Goal: Task Accomplishment & Management: Complete application form

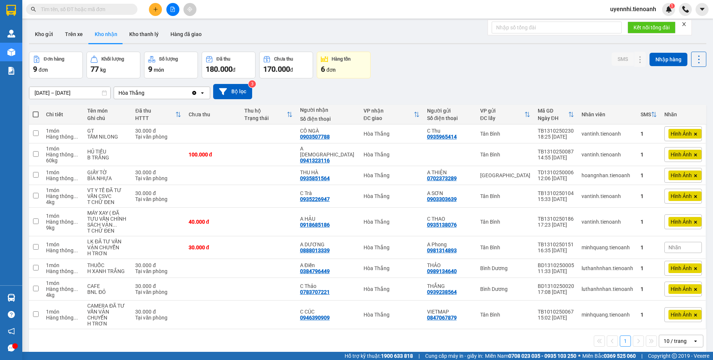
click at [72, 12] on input "text" at bounding box center [85, 9] width 88 height 8
click at [57, 6] on input "text" at bounding box center [85, 9] width 88 height 8
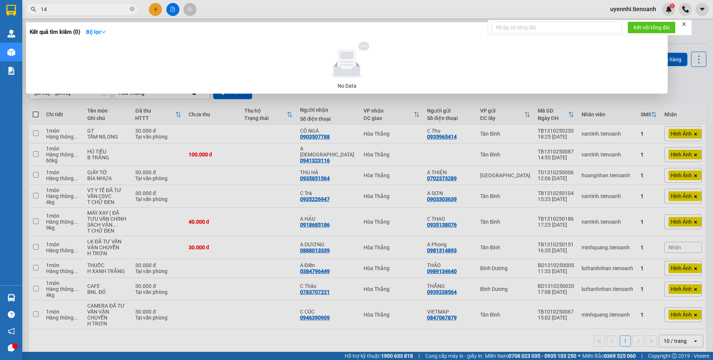
type input "1"
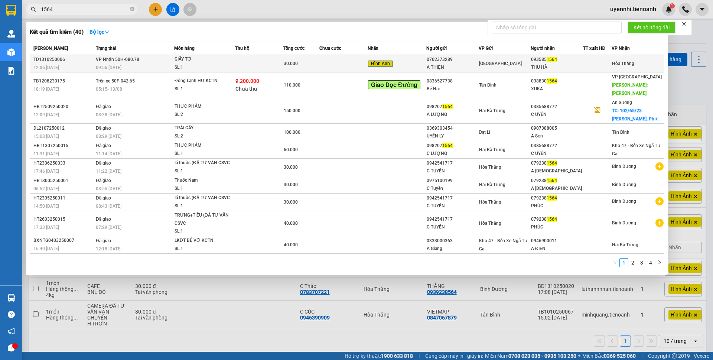
type input "1564"
click at [138, 62] on td "VP Nhận 50H-080.78 09:56 - 14/10" at bounding box center [134, 63] width 80 height 17
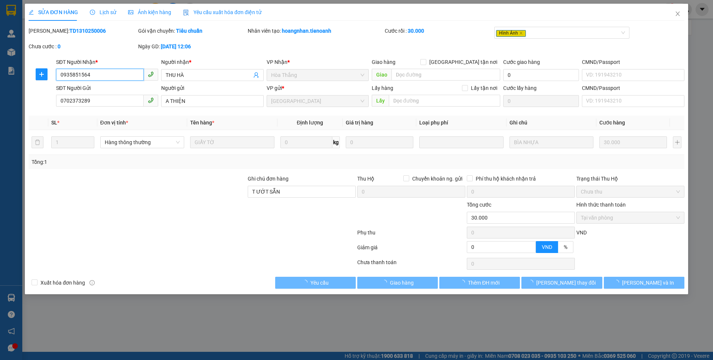
type input "0935851564"
type input "THU HÀ"
type input "0702373289"
type input "A THIỆN"
type input "T ƯỚT SẴN"
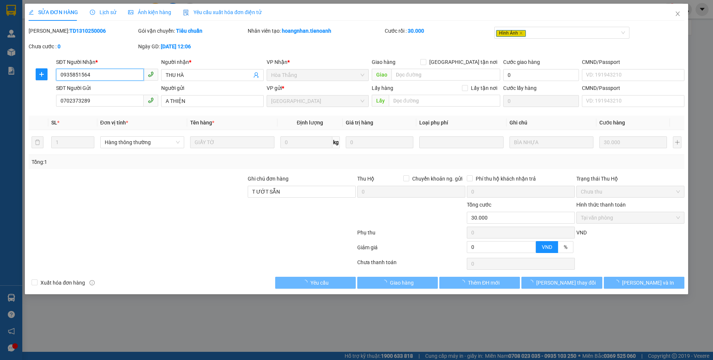
type input "0"
type input "30.000"
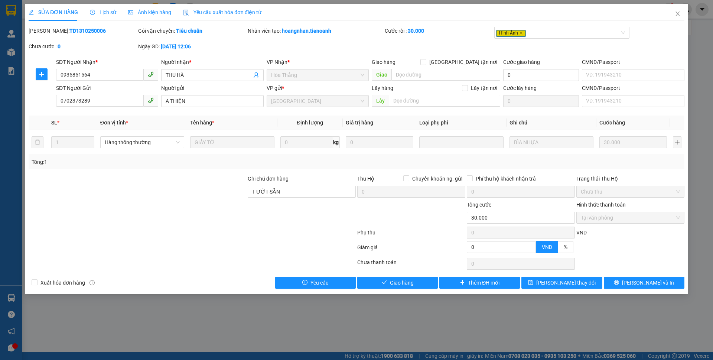
click at [101, 9] on span "Lịch sử" at bounding box center [103, 12] width 26 height 6
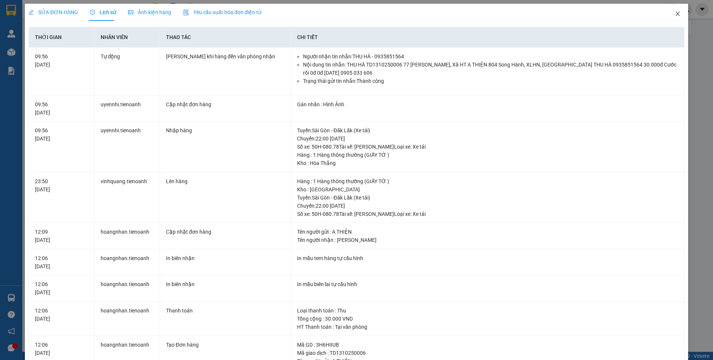
click at [674, 13] on icon "close" at bounding box center [677, 14] width 6 height 6
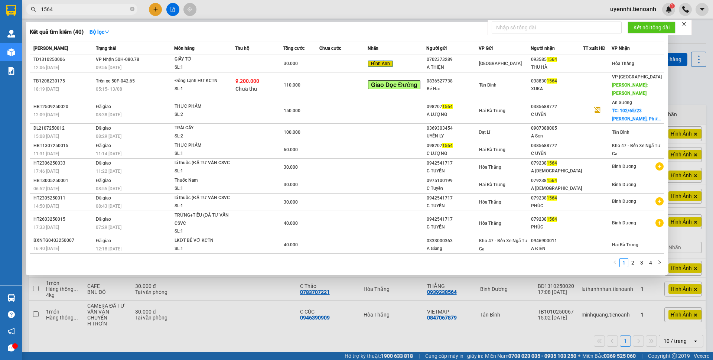
click at [68, 13] on input "1564" at bounding box center [85, 9] width 88 height 8
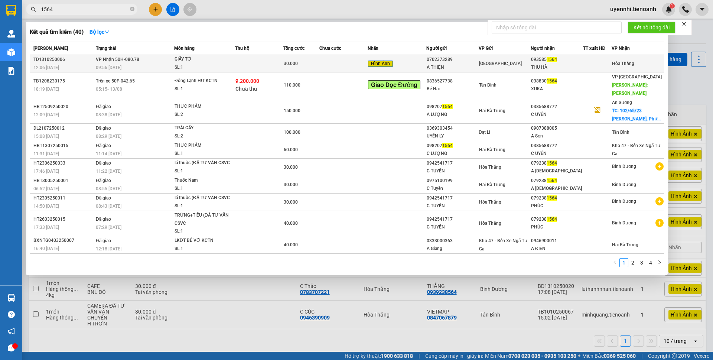
click at [181, 61] on div "GIẤY TỜ" at bounding box center [202, 59] width 56 height 8
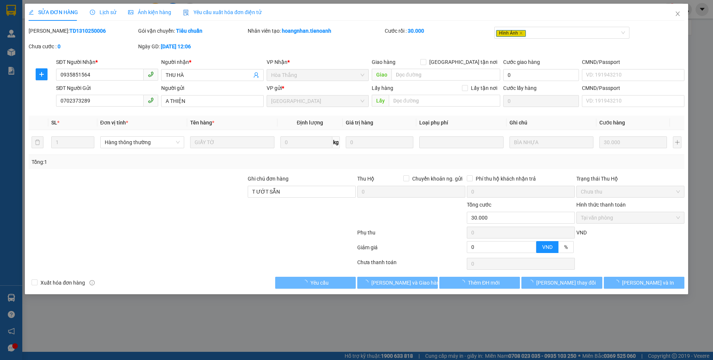
type input "0935851564"
type input "THU HÀ"
type input "0702373289"
type input "A THIỆN"
type input "T ƯỚT SẴN"
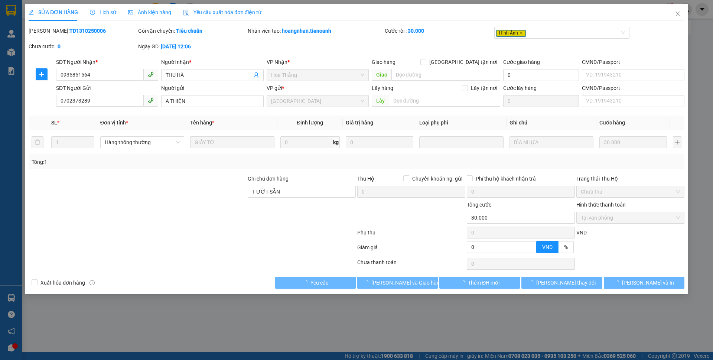
type input "0"
type input "30.000"
click at [105, 7] on div "Lịch sử" at bounding box center [103, 12] width 26 height 17
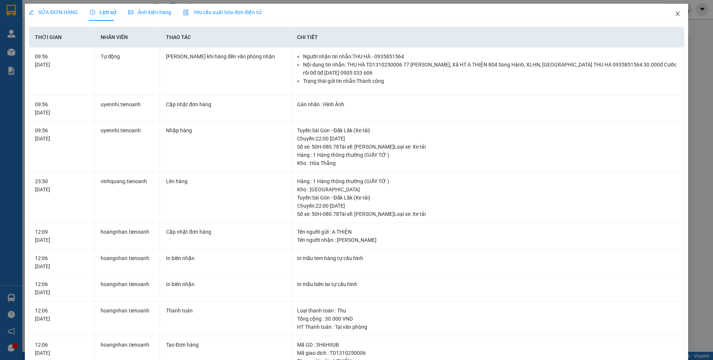
click at [673, 18] on span "Close" at bounding box center [677, 14] width 21 height 21
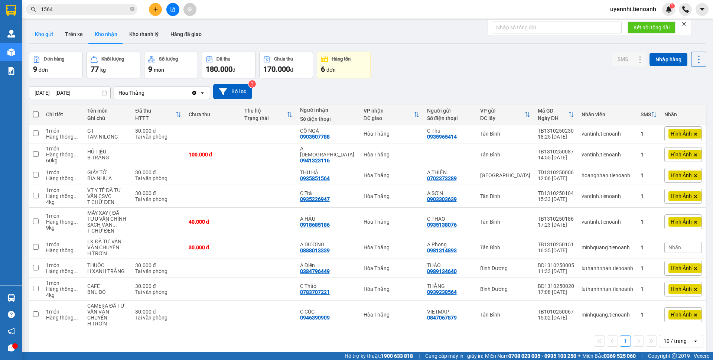
click at [41, 29] on button "Kho gửi" at bounding box center [44, 34] width 30 height 18
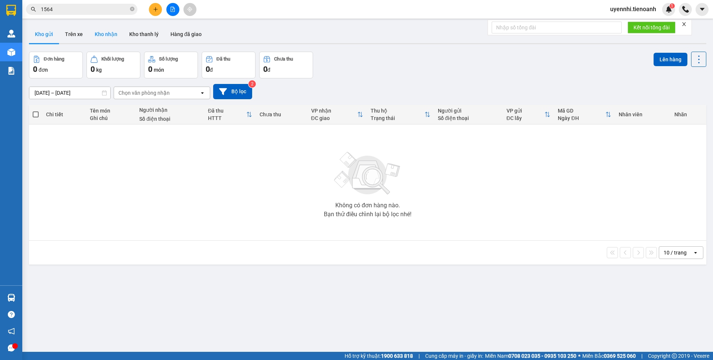
click at [111, 33] on button "Kho nhận" at bounding box center [106, 34] width 35 height 18
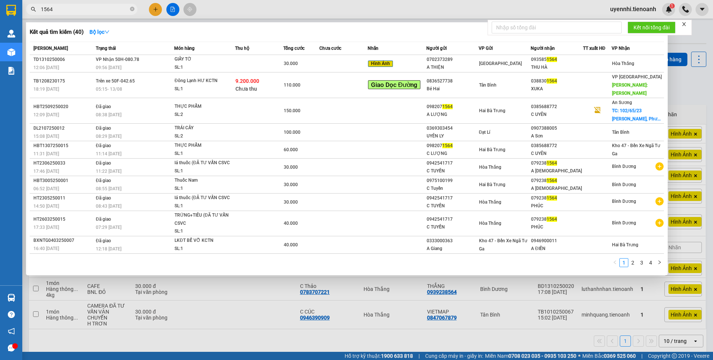
click at [69, 9] on input "1564" at bounding box center [85, 9] width 88 height 8
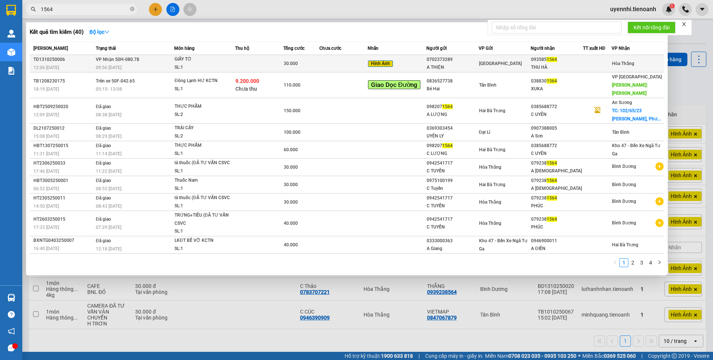
click at [163, 58] on td "VP Nhận 50H-080.78 09:56 - 14/10" at bounding box center [134, 63] width 80 height 17
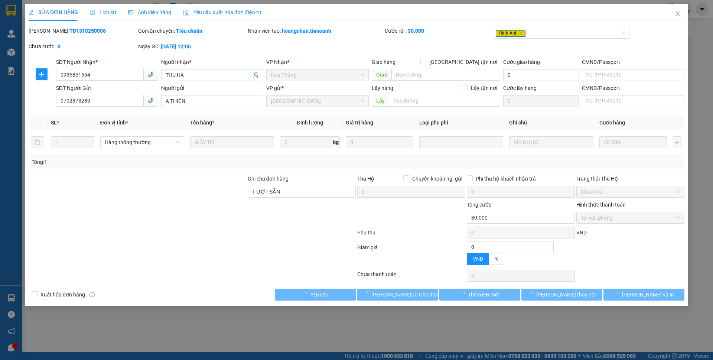
click at [104, 10] on span "Lịch sử" at bounding box center [103, 12] width 26 height 6
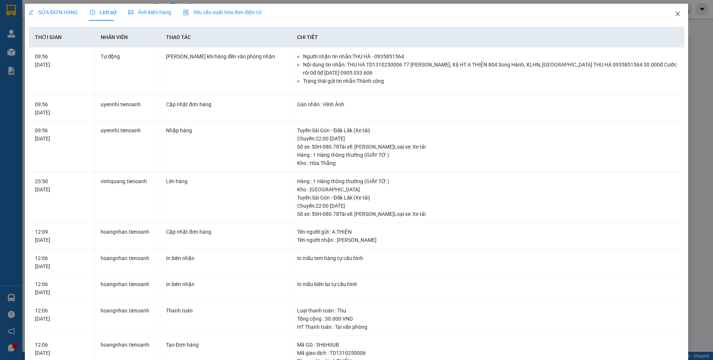
click at [674, 13] on icon "close" at bounding box center [677, 14] width 6 height 6
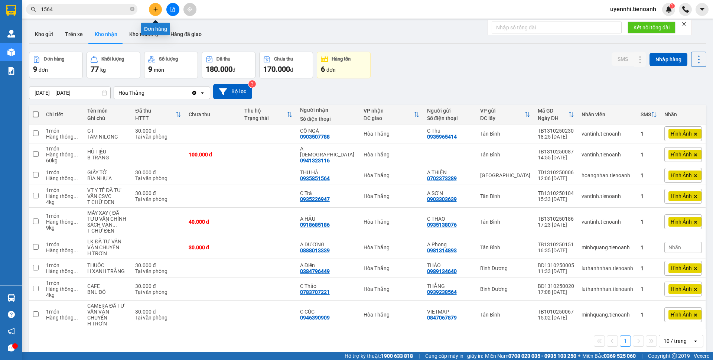
click at [156, 9] on icon "plus" at bounding box center [155, 9] width 5 height 5
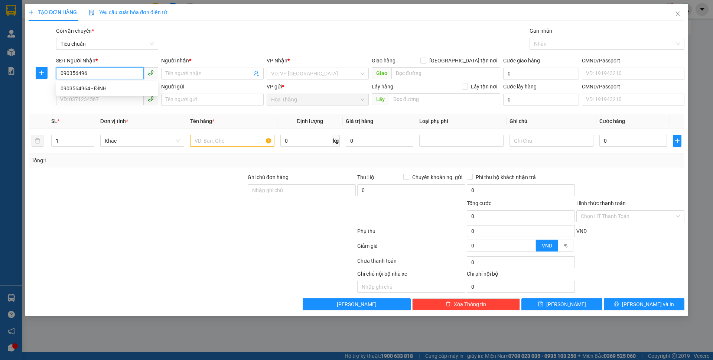
type input "0903564964"
click at [83, 90] on div "0903564964 - ĐÌNH" at bounding box center [107, 88] width 93 height 8
type input "ĐÌNH"
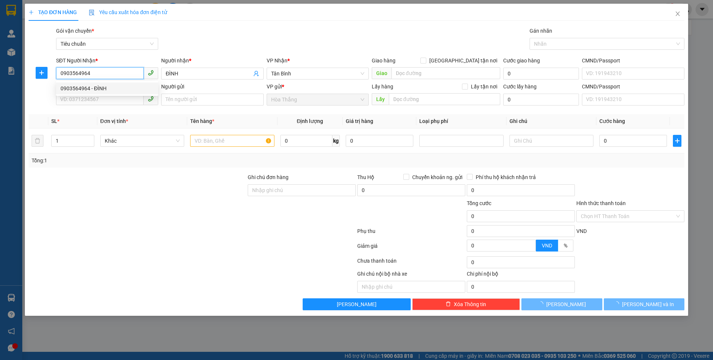
type input "30.000"
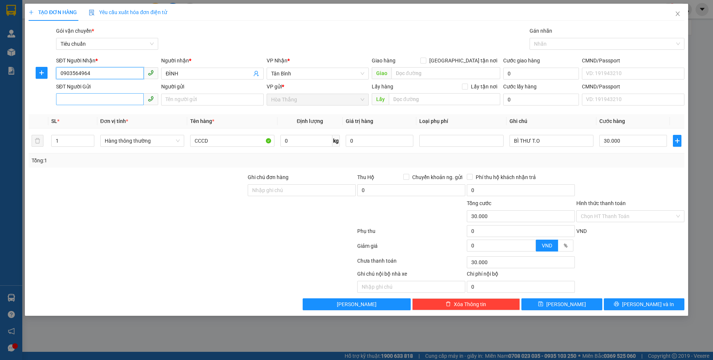
type input "0903564964"
click at [92, 102] on input "SĐT Người Gửi" at bounding box center [100, 99] width 88 height 12
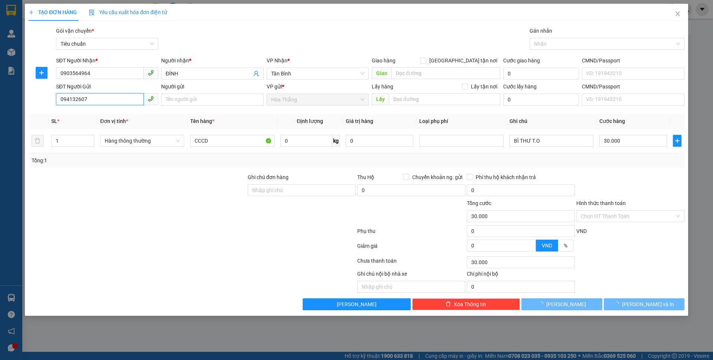
type input "0941326070"
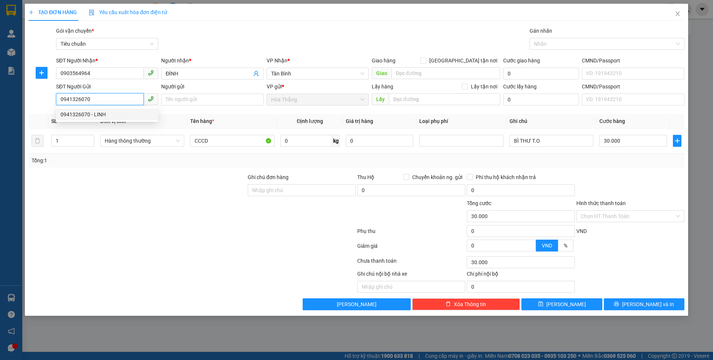
click at [84, 113] on div "0941326070 - LINH" at bounding box center [107, 114] width 93 height 8
type input "LINH"
type input "50.000"
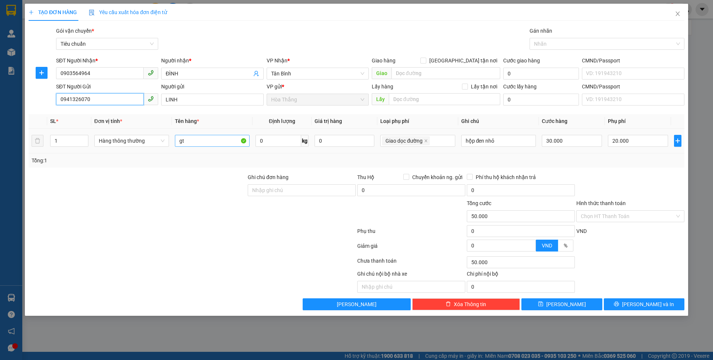
type input "0941326070"
click at [201, 136] on input "gt" at bounding box center [212, 141] width 75 height 12
type input "g"
type input "TP ĐÃ TƯ VẤN"
click at [288, 142] on input "0" at bounding box center [277, 141] width 45 height 12
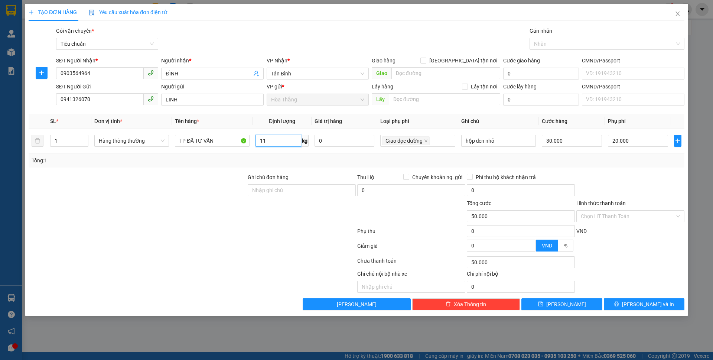
type input "11"
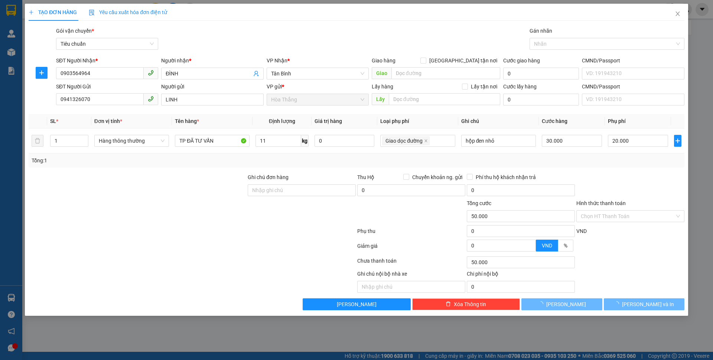
click at [632, 168] on div "Transit Pickup Surcharge Ids Transit Deliver Surcharge Ids Transit Deliver Surc…" at bounding box center [356, 168] width 655 height 283
type input "70.000"
type input "50.000"
click at [565, 43] on div at bounding box center [603, 43] width 144 height 9
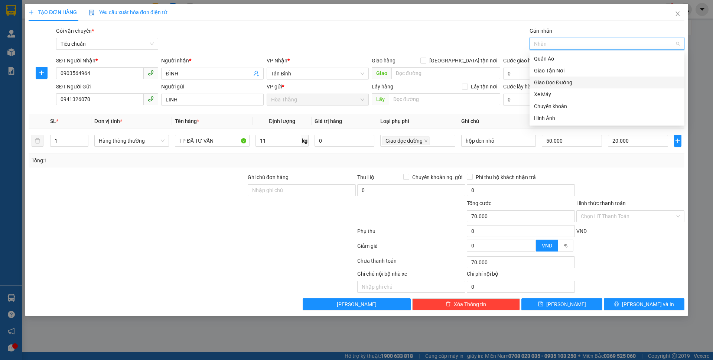
click at [545, 83] on div "Giao Dọc Đường" at bounding box center [607, 82] width 146 height 8
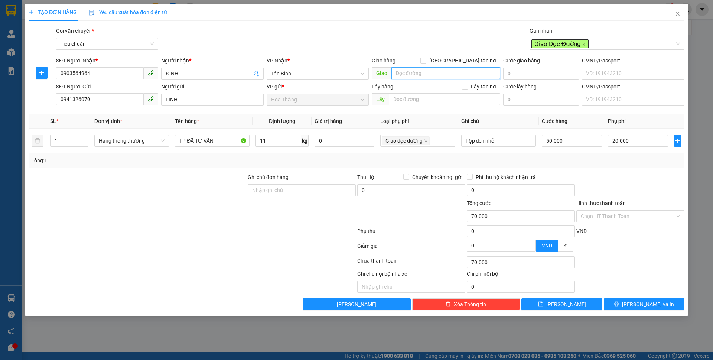
click at [433, 73] on input "search" at bounding box center [445, 73] width 109 height 12
type input "D"
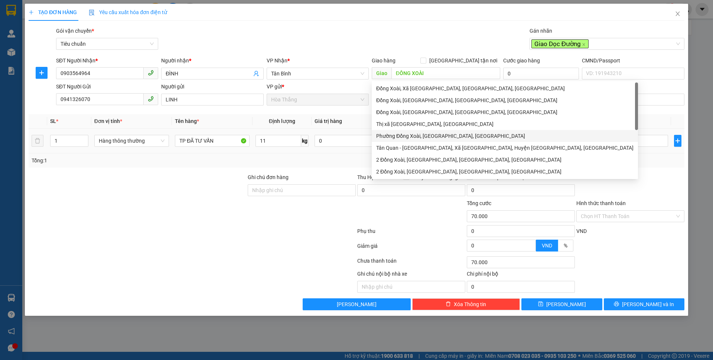
drag, startPoint x: 653, startPoint y: 173, endPoint x: 583, endPoint y: 149, distance: 74.1
click at [653, 173] on div at bounding box center [629, 186] width 109 height 26
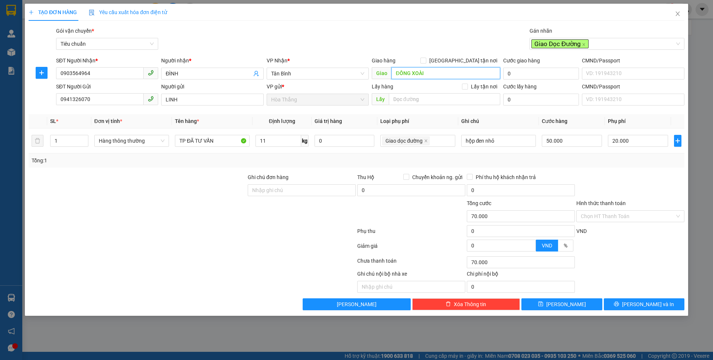
click at [392, 70] on input "ĐỒNG XOÀI" at bounding box center [445, 73] width 109 height 12
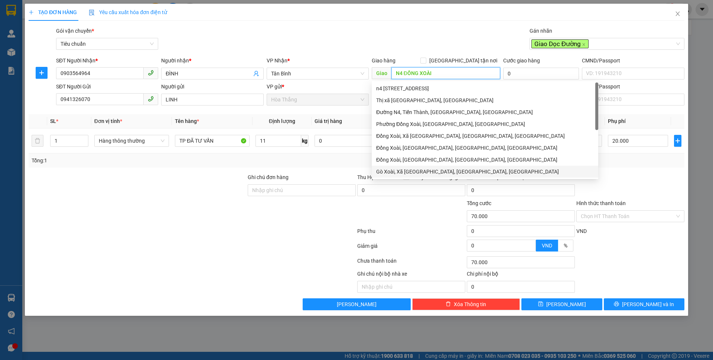
type input "N4 ĐỒNG XOÀI"
click at [632, 182] on div at bounding box center [629, 186] width 109 height 26
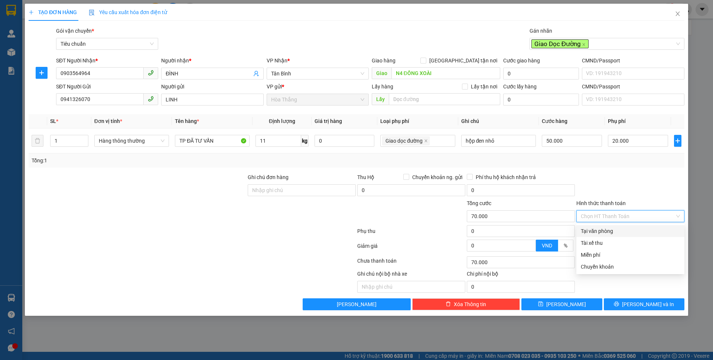
click at [601, 215] on input "Hình thức thanh toán" at bounding box center [628, 215] width 94 height 11
click at [606, 229] on div "Tại văn phòng" at bounding box center [630, 231] width 99 height 8
type input "0"
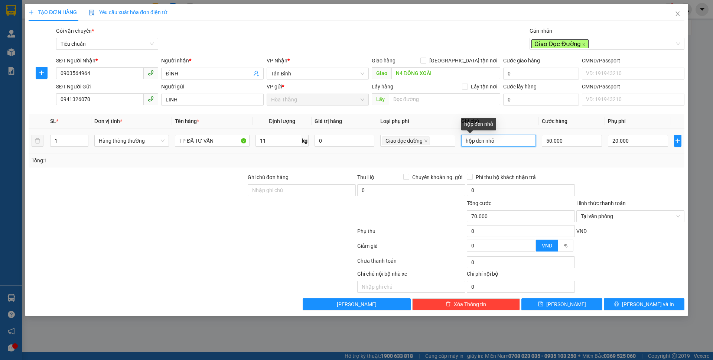
drag, startPoint x: 498, startPoint y: 142, endPoint x: 430, endPoint y: 131, distance: 68.9
click at [430, 131] on tr "1 Hàng thông thường TP ĐÃ TƯ VẤN 11 kg 0 Giao dọc đường hộp đen nhỏ 50.000 20.0…" at bounding box center [356, 140] width 655 height 25
type input "TXV"
click at [587, 159] on div "Tổng: 1" at bounding box center [357, 160] width 650 height 8
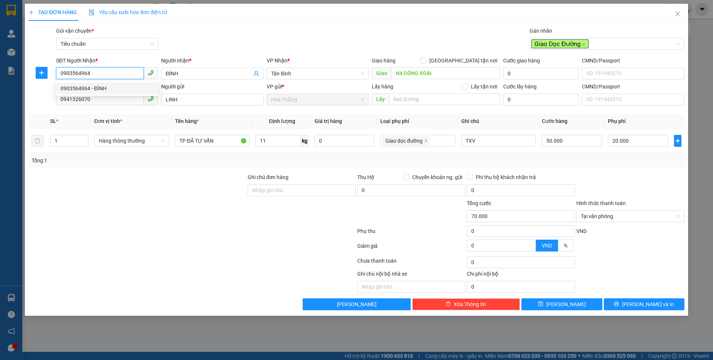
drag, startPoint x: 95, startPoint y: 75, endPoint x: 39, endPoint y: 66, distance: 56.8
click at [39, 66] on div "SĐT Người Nhận * 0903564964 Người nhận * ĐÌNH VP Nhận * Tân Bình Giao hàng Giao…" at bounding box center [356, 69] width 657 height 26
type input "0388598525"
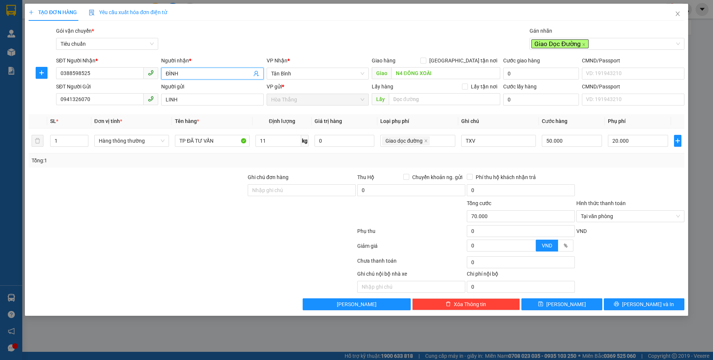
drag, startPoint x: 189, startPoint y: 70, endPoint x: 144, endPoint y: 62, distance: 45.5
click at [144, 62] on div "SĐT Người Nhận * 0388598525 Người nhận * ĐÌNH ĐÌNH VP Nhận * Tân Bình Giao hàng…" at bounding box center [370, 69] width 631 height 26
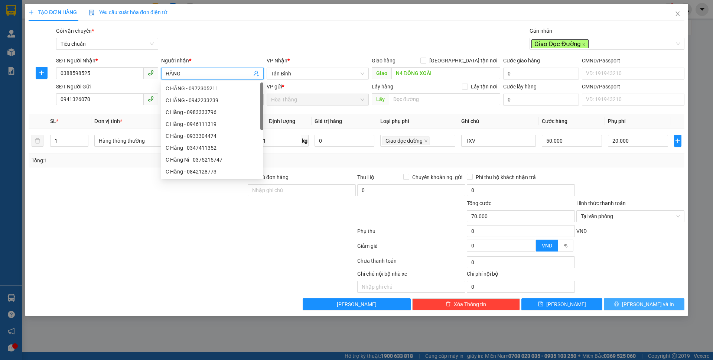
type input "HẰNG"
click at [621, 306] on button "Lưu và In" at bounding box center [644, 304] width 81 height 12
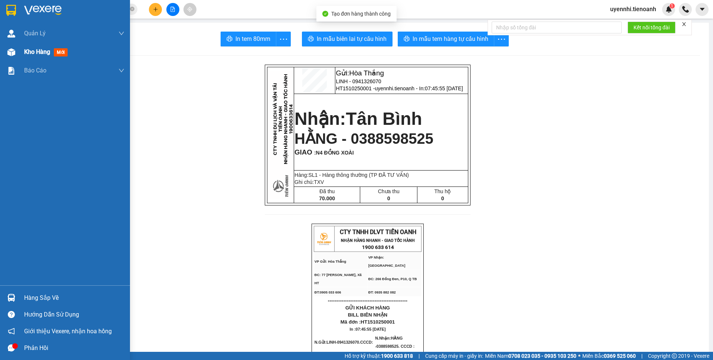
click at [29, 48] on span "Kho hàng" at bounding box center [37, 51] width 26 height 7
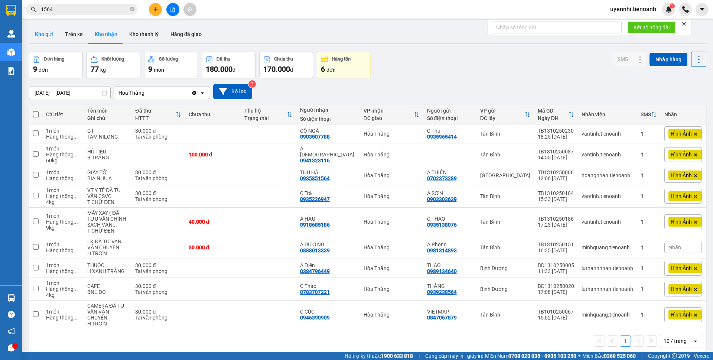
click at [51, 35] on button "Kho gửi" at bounding box center [44, 34] width 30 height 18
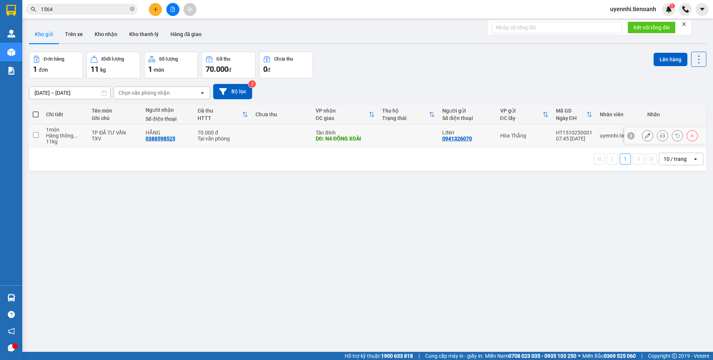
click at [645, 133] on icon at bounding box center [647, 135] width 5 height 5
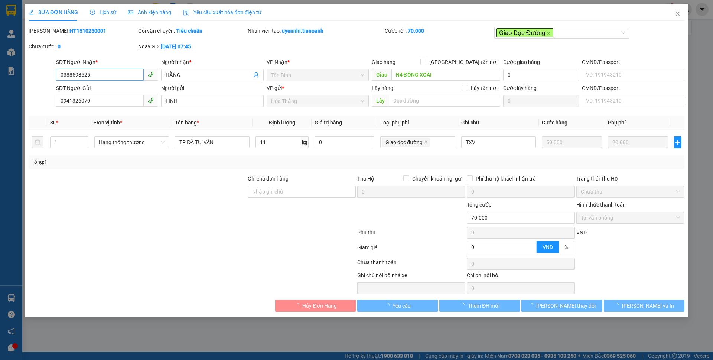
type input "0388598525"
type input "HẰNG"
type input "N4 ĐỒNG XOÀI"
type input "0941326070"
type input "LINH"
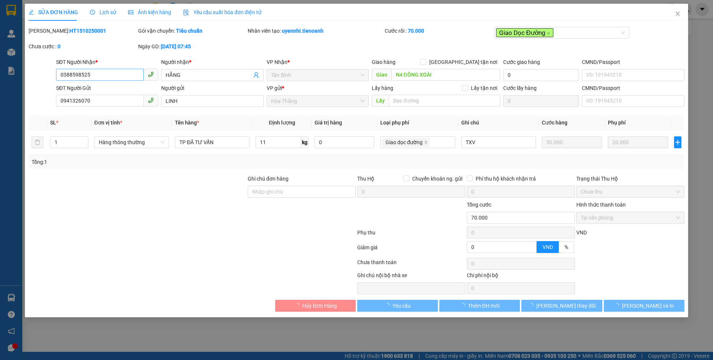
type input "0"
type input "70.000"
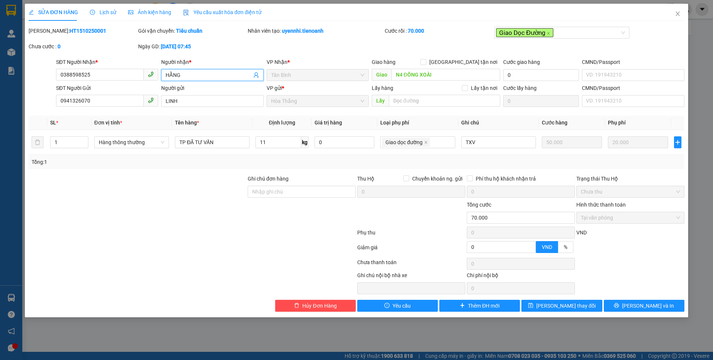
drag, startPoint x: 170, startPoint y: 73, endPoint x: 153, endPoint y: 72, distance: 17.8
click at [153, 72] on div "SĐT Người Nhận * 0388598525 Người nhận * HẰNG VP Nhận * Tân Bình Giao hàng Giao…" at bounding box center [370, 71] width 631 height 26
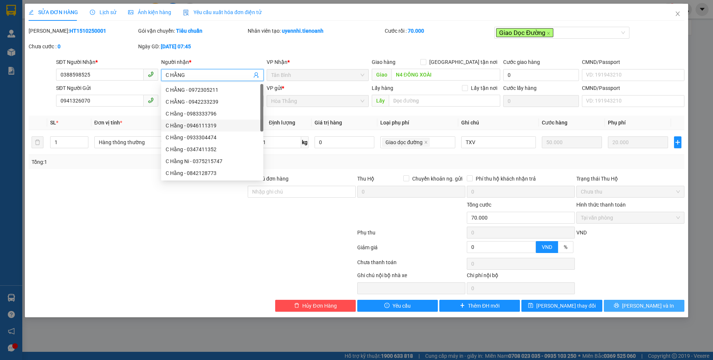
type input "C HẰNG"
click at [641, 302] on span "Lưu và In" at bounding box center [648, 305] width 52 height 8
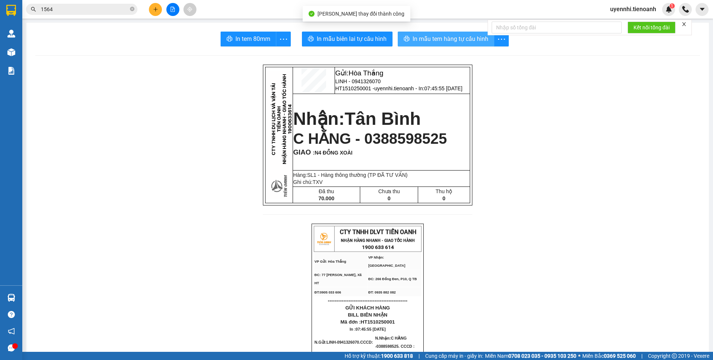
click at [427, 42] on span "In mẫu tem hàng tự cấu hình" at bounding box center [450, 38] width 76 height 9
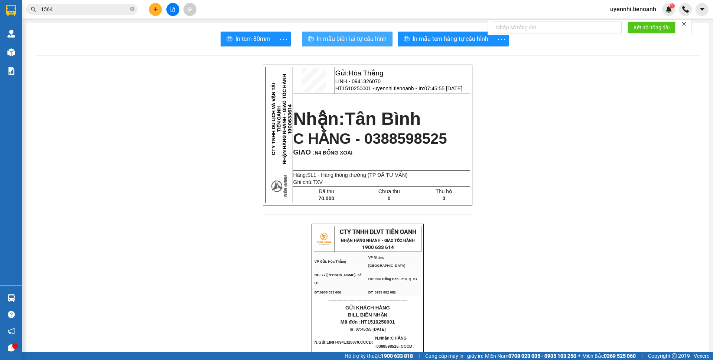
click at [336, 38] on span "In mẫu biên lai tự cấu hình" at bounding box center [352, 38] width 70 height 9
click at [156, 7] on icon "plus" at bounding box center [155, 9] width 5 height 5
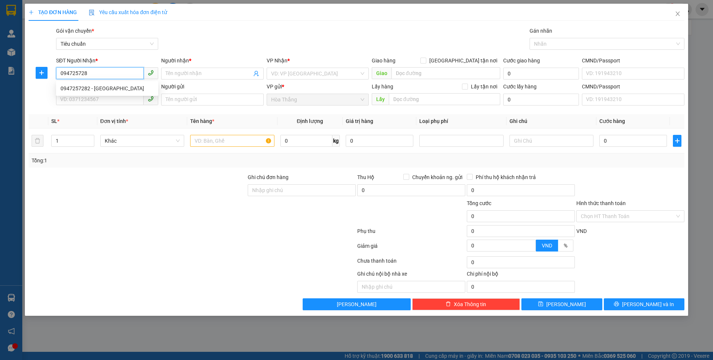
type input "0947257282"
click at [89, 86] on div "0947257282 - ĐỨC" at bounding box center [107, 88] width 93 height 8
type input "ĐỨC"
type input "N4 TÂN LẬP BÌNH DƯƠNG"
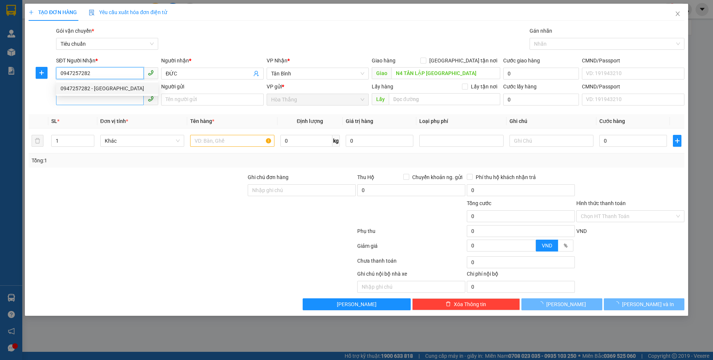
type input "50.000"
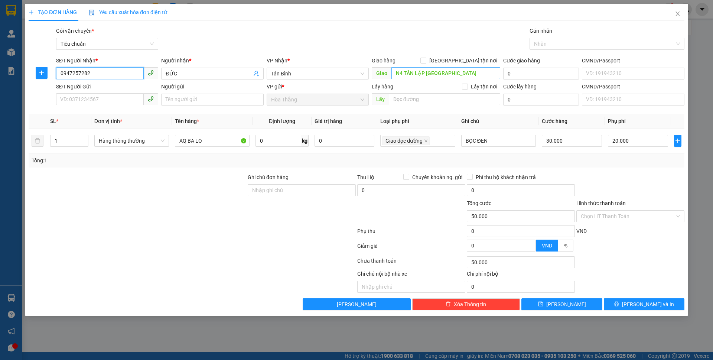
type input "0947257282"
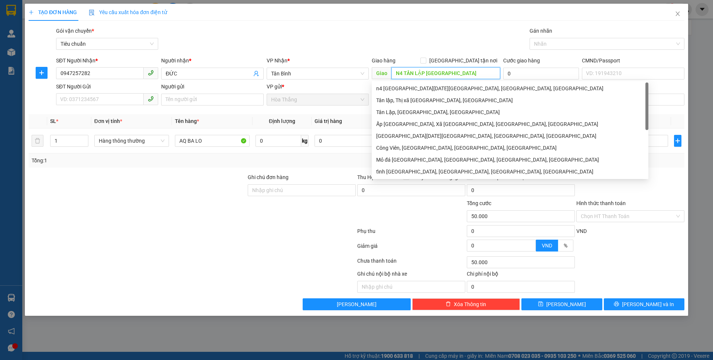
drag, startPoint x: 467, startPoint y: 75, endPoint x: 378, endPoint y: 75, distance: 88.3
click at [378, 75] on span "Giao N4 TÂN LẬP BÌNH DƯƠNG" at bounding box center [436, 73] width 128 height 12
click at [559, 40] on div at bounding box center [603, 43] width 144 height 9
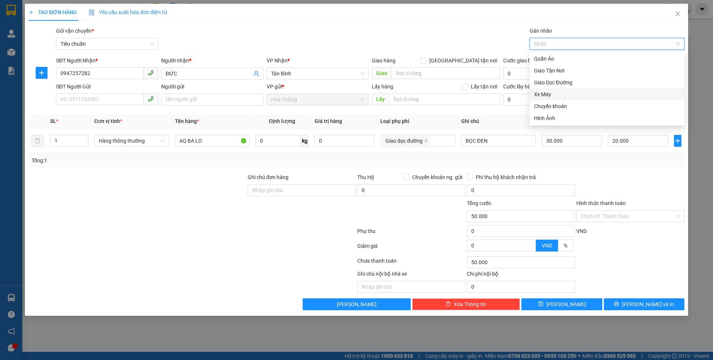
click at [546, 96] on div "Xe Máy" at bounding box center [607, 94] width 146 height 8
click at [547, 119] on div "Hình Ảnh" at bounding box center [607, 118] width 146 height 8
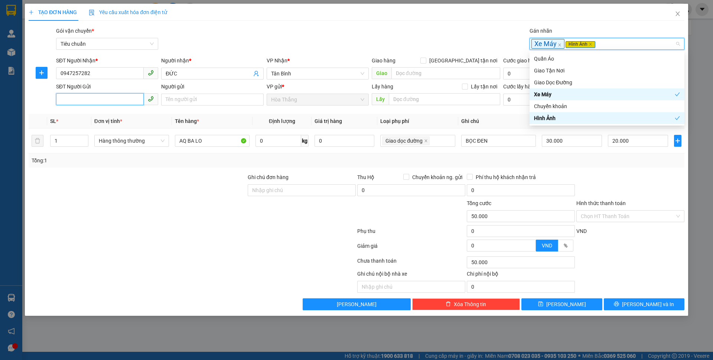
click at [90, 94] on input "SĐT Người Gửi" at bounding box center [100, 99] width 88 height 12
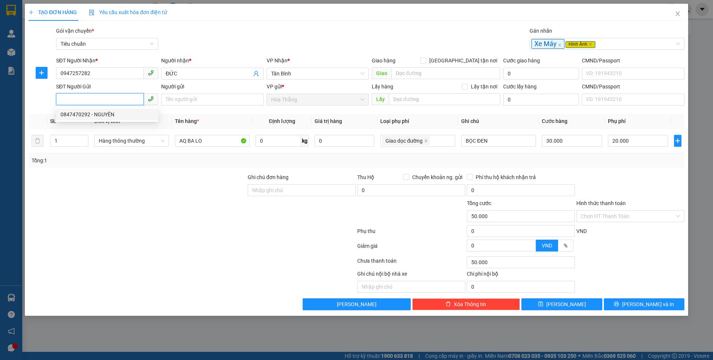
click at [90, 112] on div "0847470292 - NGUYÊN" at bounding box center [107, 114] width 93 height 8
type input "0847470292"
type input "NGUYÊN"
click at [131, 141] on span "Hàng thông thường" at bounding box center [132, 140] width 66 height 11
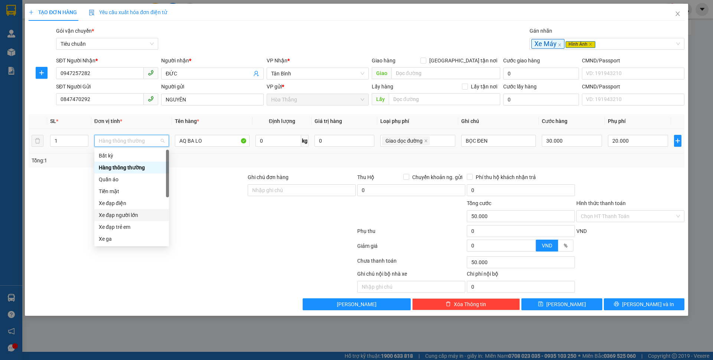
scroll to position [36, 0]
click at [117, 215] on div "Xe máy" at bounding box center [132, 215] width 66 height 8
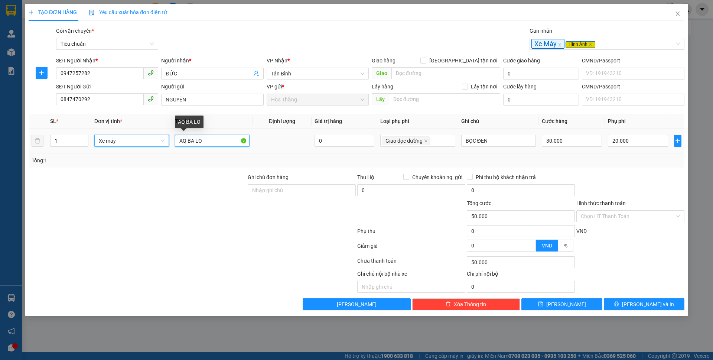
drag, startPoint x: 185, startPoint y: 137, endPoint x: 107, endPoint y: 137, distance: 77.9
click at [107, 137] on tr "1 Xe máy Xe máy AQ BA LO 0 Giao dọc đường BỌC ĐEN 30.000 20.000" at bounding box center [356, 140] width 655 height 25
type input "320.000"
type input "300.000"
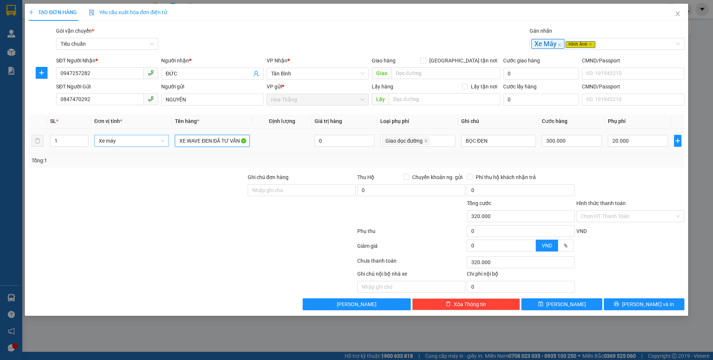
scroll to position [0, 9]
drag, startPoint x: 205, startPoint y: 138, endPoint x: 271, endPoint y: 149, distance: 66.5
click at [271, 149] on tr "1 Xe máy XE WAVE ĐEN ĐÃ TƯ VẤN CSVC 0 Giao dọc đường BỌC ĐEN 300.000 20.000" at bounding box center [356, 140] width 655 height 25
type input "XE WAVE ĐEN"
type input "ĐÃ TƯ VẤN CSVC"
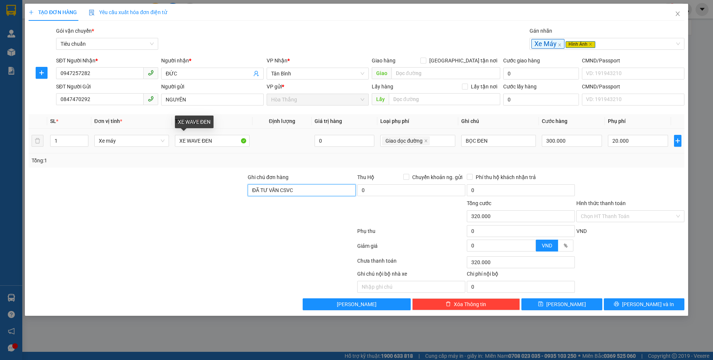
scroll to position [0, 0]
click at [424, 141] on icon "close" at bounding box center [426, 141] width 4 height 4
type input "300.000"
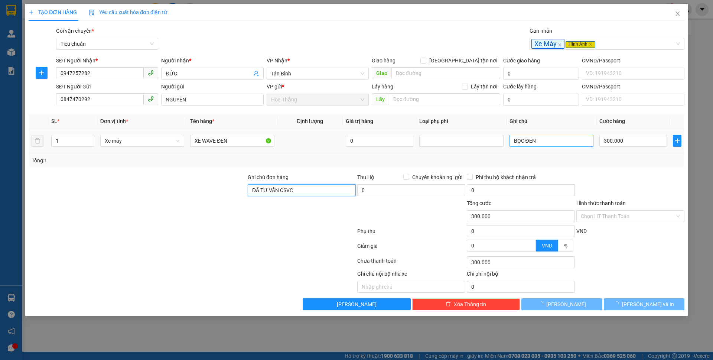
type input "ĐÃ TƯ VẤN CSVC"
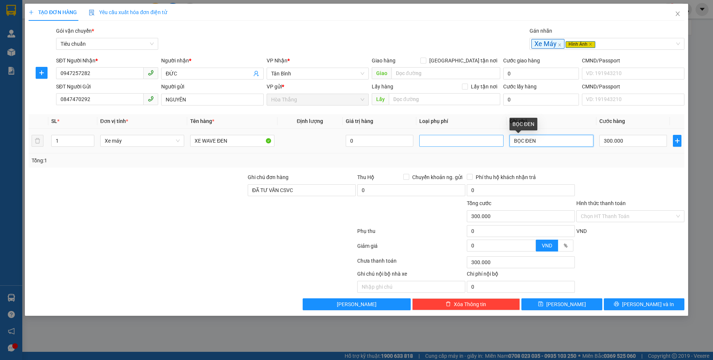
drag, startPoint x: 546, startPoint y: 141, endPoint x: 491, endPoint y: 139, distance: 55.7
click at [491, 139] on tr "1 Xe máy XE WAVE ĐEN 0 BỌC ĐEN 300.000" at bounding box center [356, 140] width 655 height 25
type input "47AB-83224+CK+CV"
click at [607, 212] on input "Hình thức thanh toán" at bounding box center [628, 215] width 94 height 11
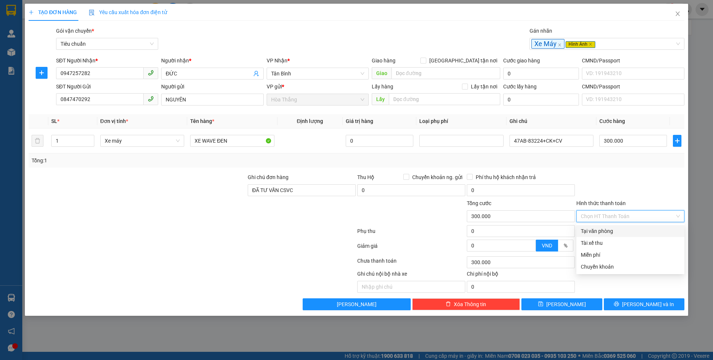
click at [606, 235] on div "Tại văn phòng" at bounding box center [630, 231] width 99 height 8
type input "0"
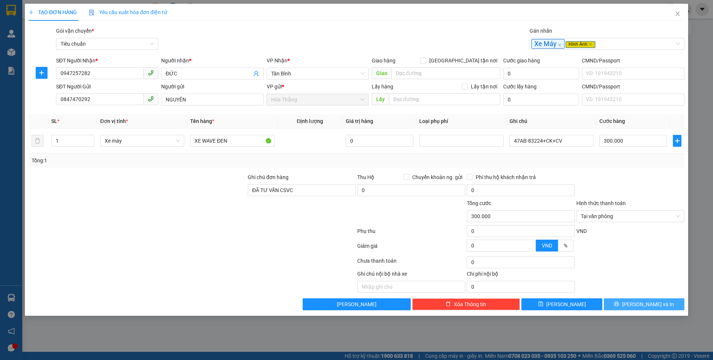
click at [647, 301] on span "Lưu và In" at bounding box center [648, 304] width 52 height 8
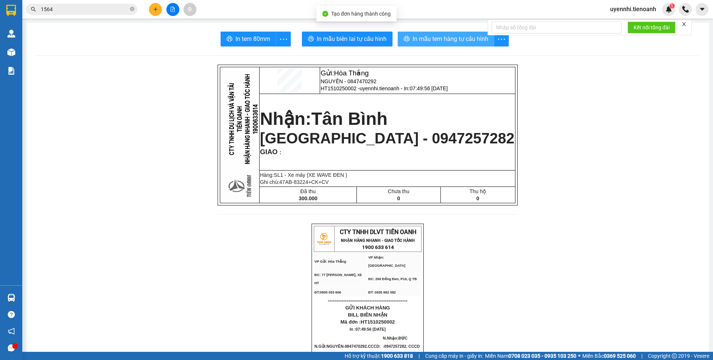
click at [415, 39] on span "In mẫu tem hàng tự cấu hình" at bounding box center [450, 38] width 76 height 9
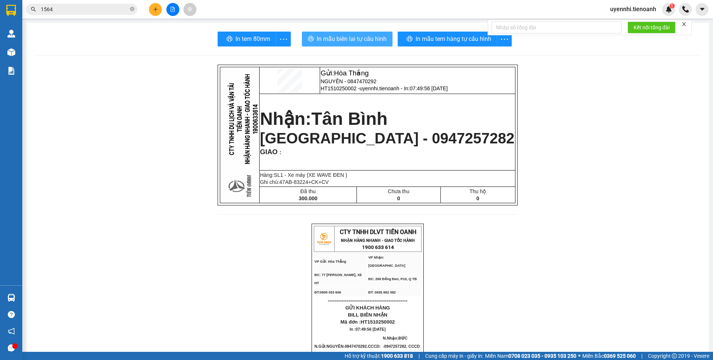
click at [364, 41] on span "In mẫu biên lai tự cấu hình" at bounding box center [352, 38] width 70 height 9
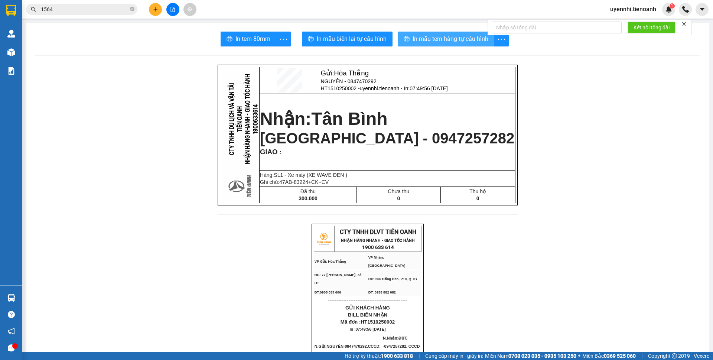
click at [427, 40] on span "In mẫu tem hàng tự cấu hình" at bounding box center [450, 38] width 76 height 9
